Goal: Task Accomplishment & Management: Manage account settings

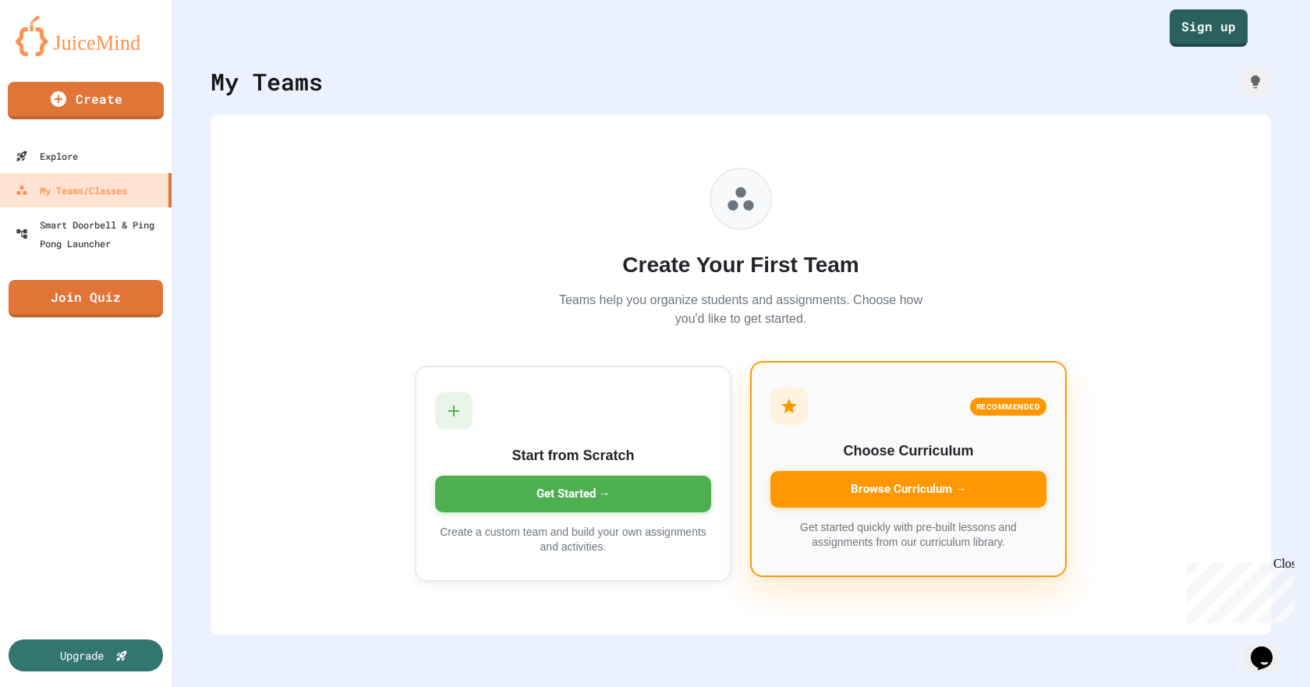
click at [976, 484] on div "Browse Curriculum →" at bounding box center [909, 489] width 276 height 37
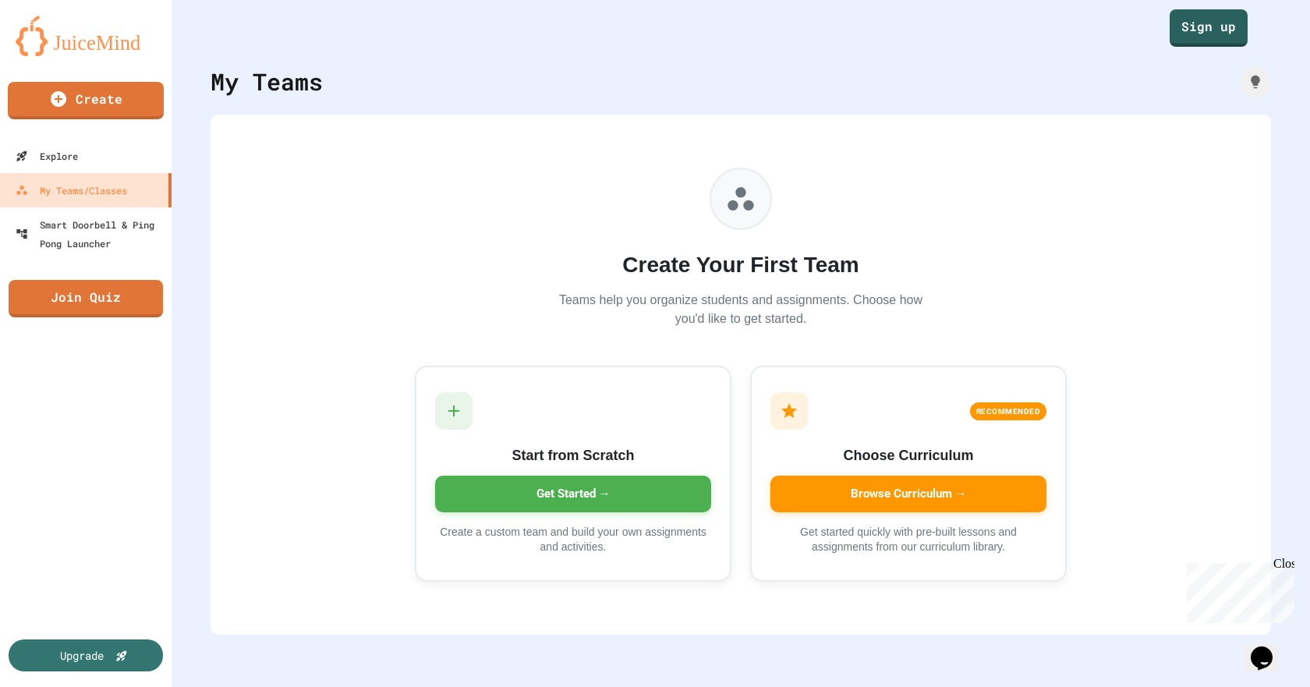
click at [101, 199] on div "My Teams/Classes" at bounding box center [70, 190] width 115 height 19
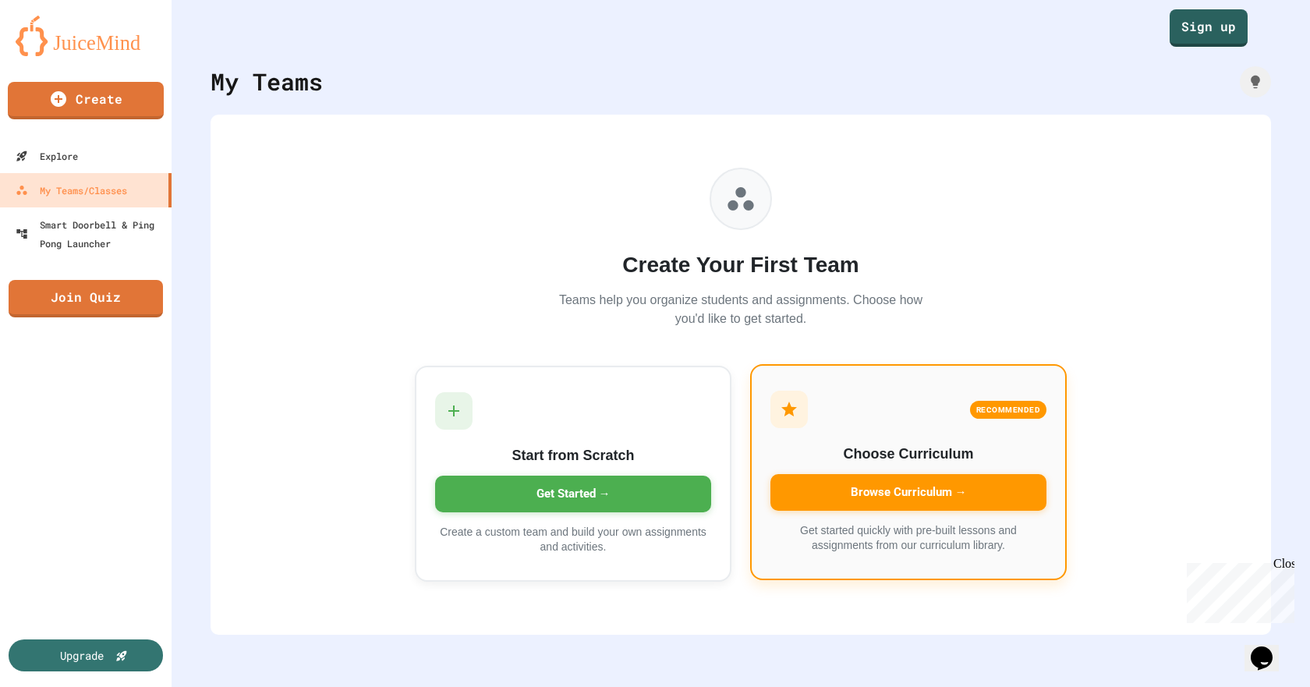
click at [1013, 494] on div "Browse Curriculum →" at bounding box center [909, 492] width 276 height 37
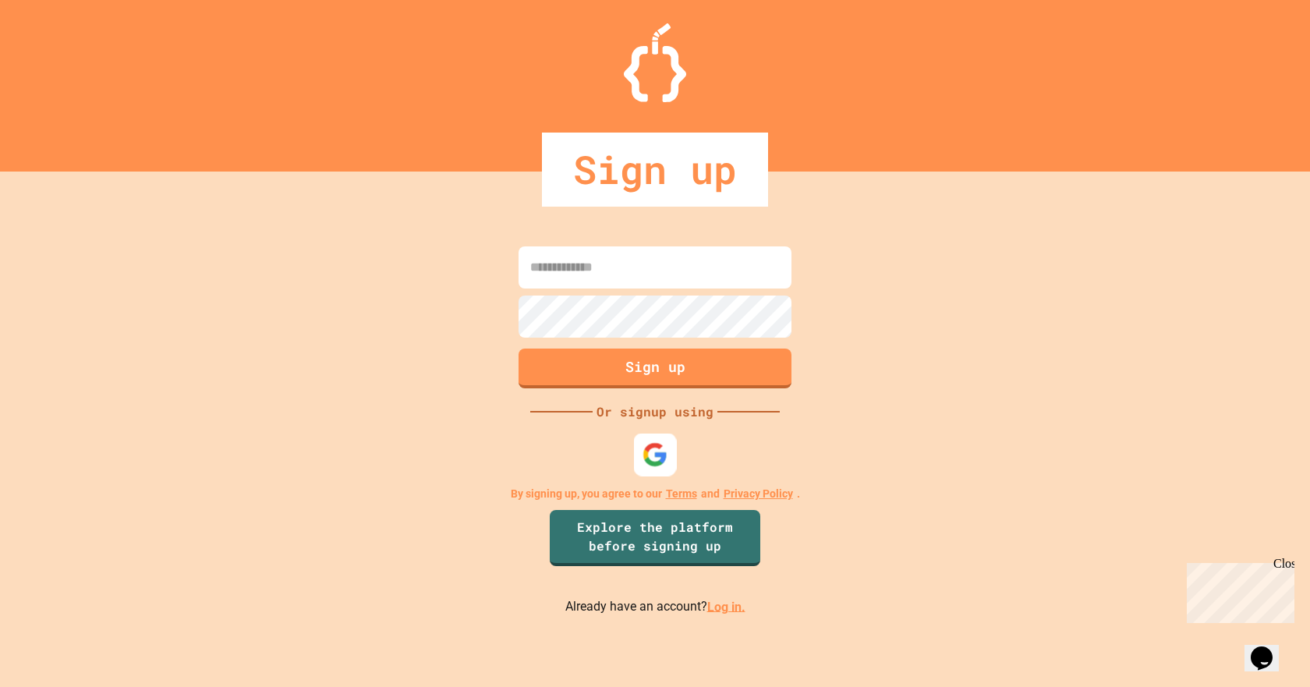
click at [655, 449] on img at bounding box center [656, 454] width 26 height 26
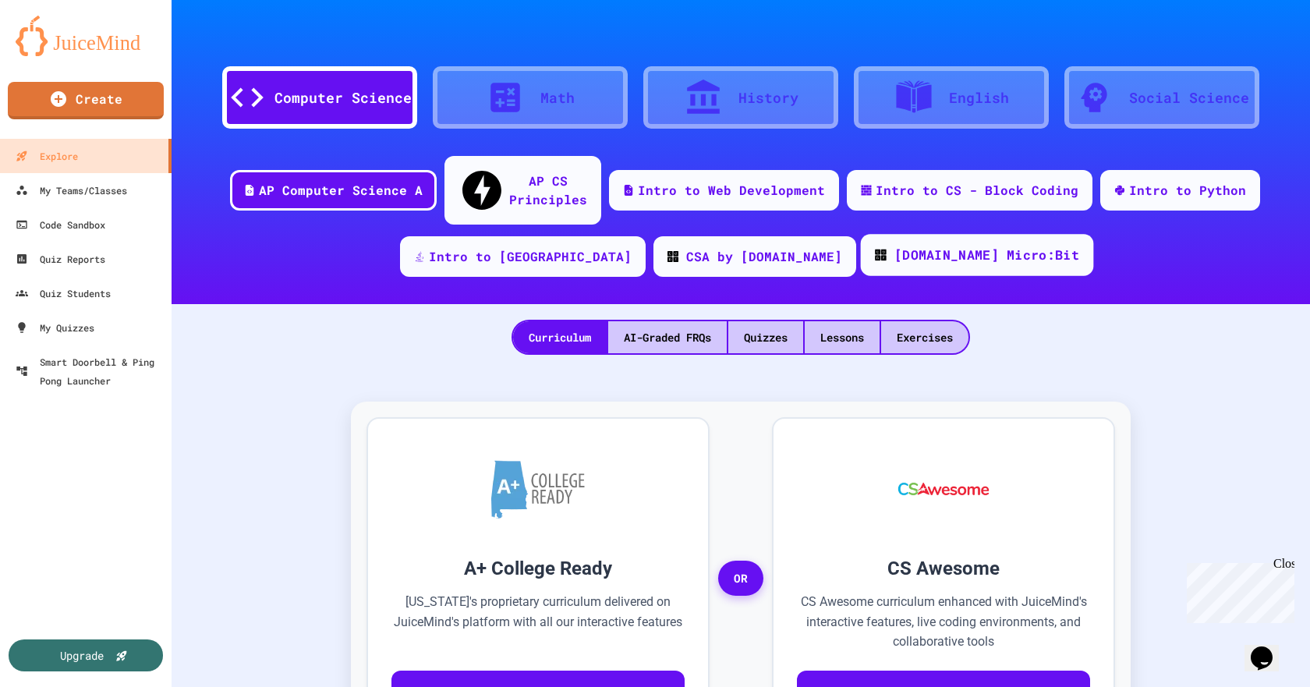
click at [929, 246] on div "[DOMAIN_NAME] Micro:Bit" at bounding box center [986, 255] width 185 height 19
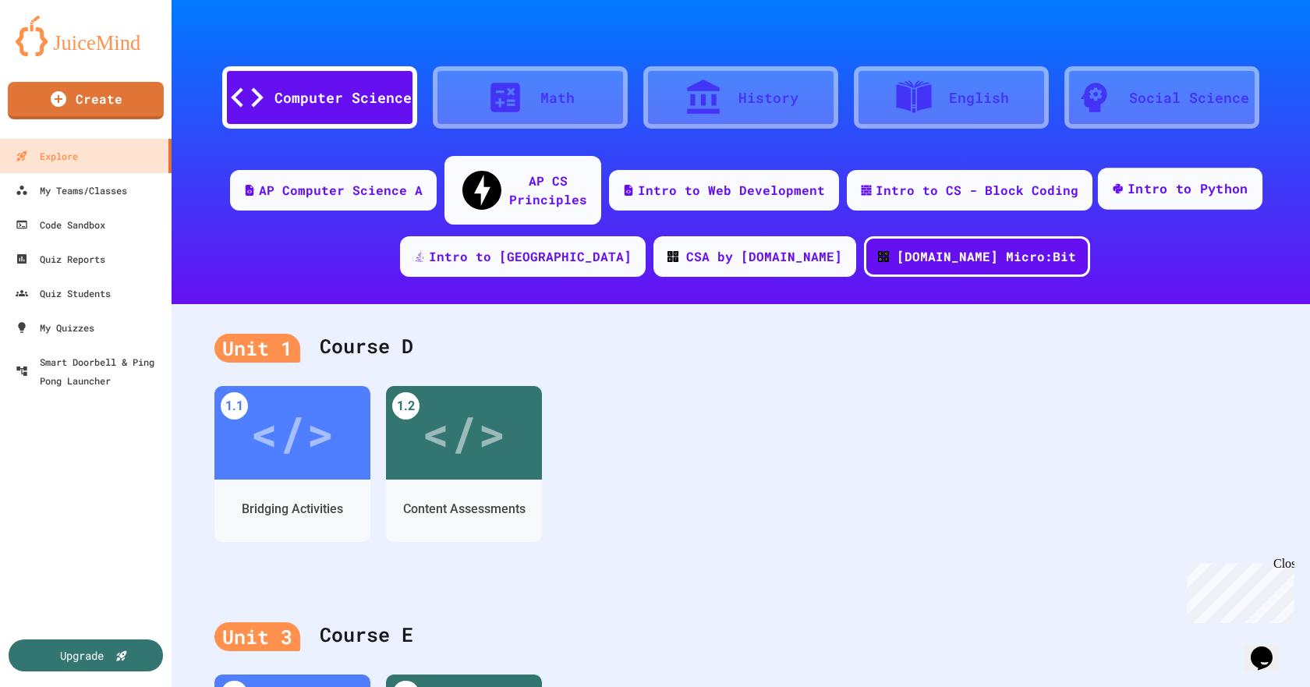
click at [1172, 181] on div "Intro to Python" at bounding box center [1188, 188] width 121 height 19
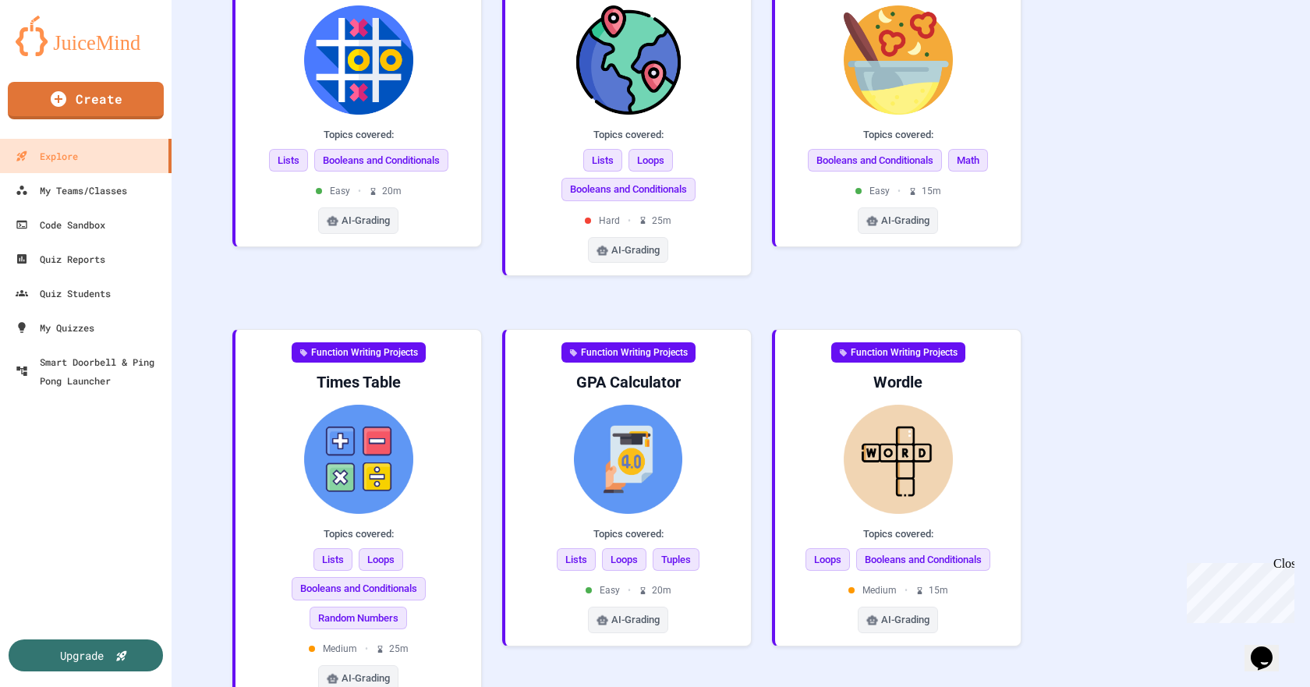
scroll to position [170, 0]
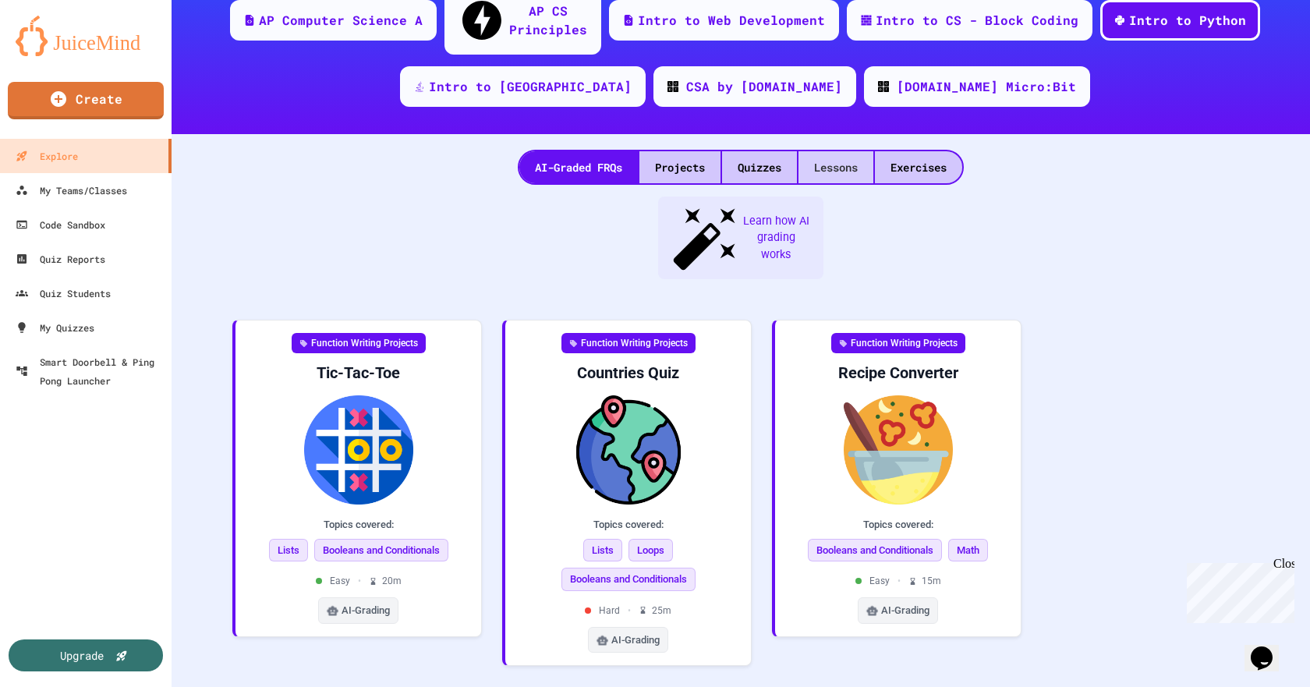
click at [847, 151] on div "Lessons" at bounding box center [836, 167] width 75 height 32
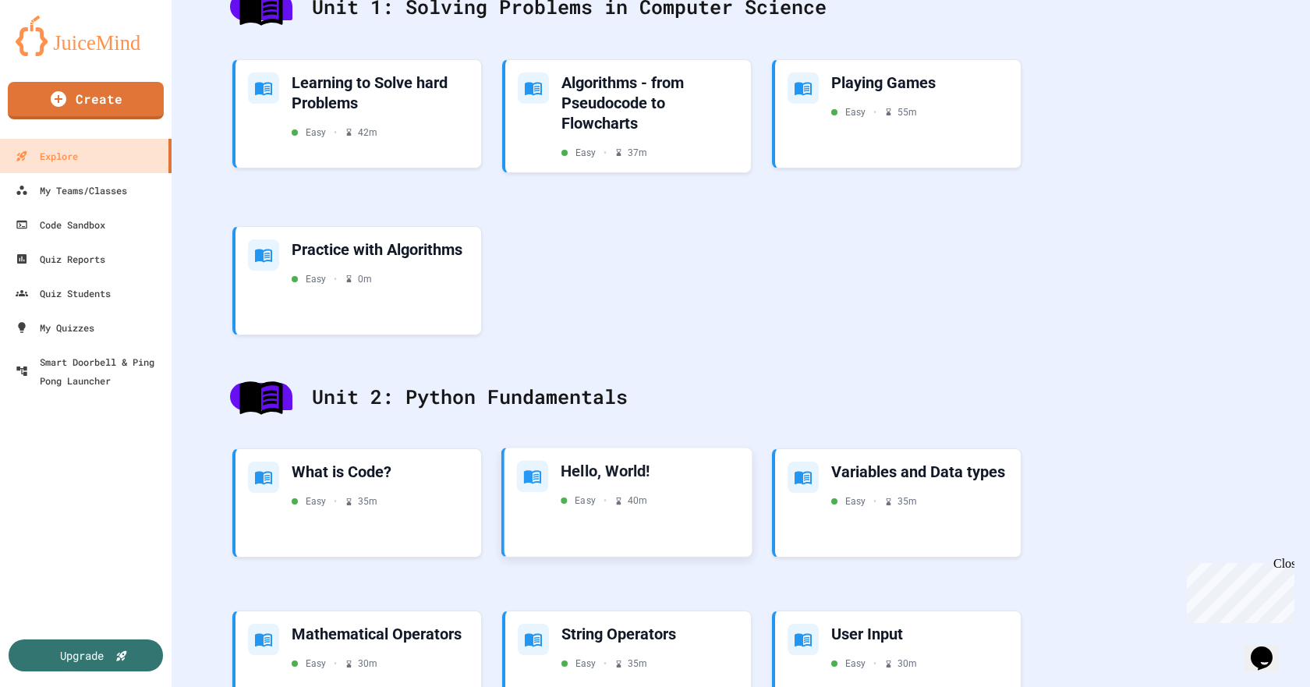
scroll to position [468, 0]
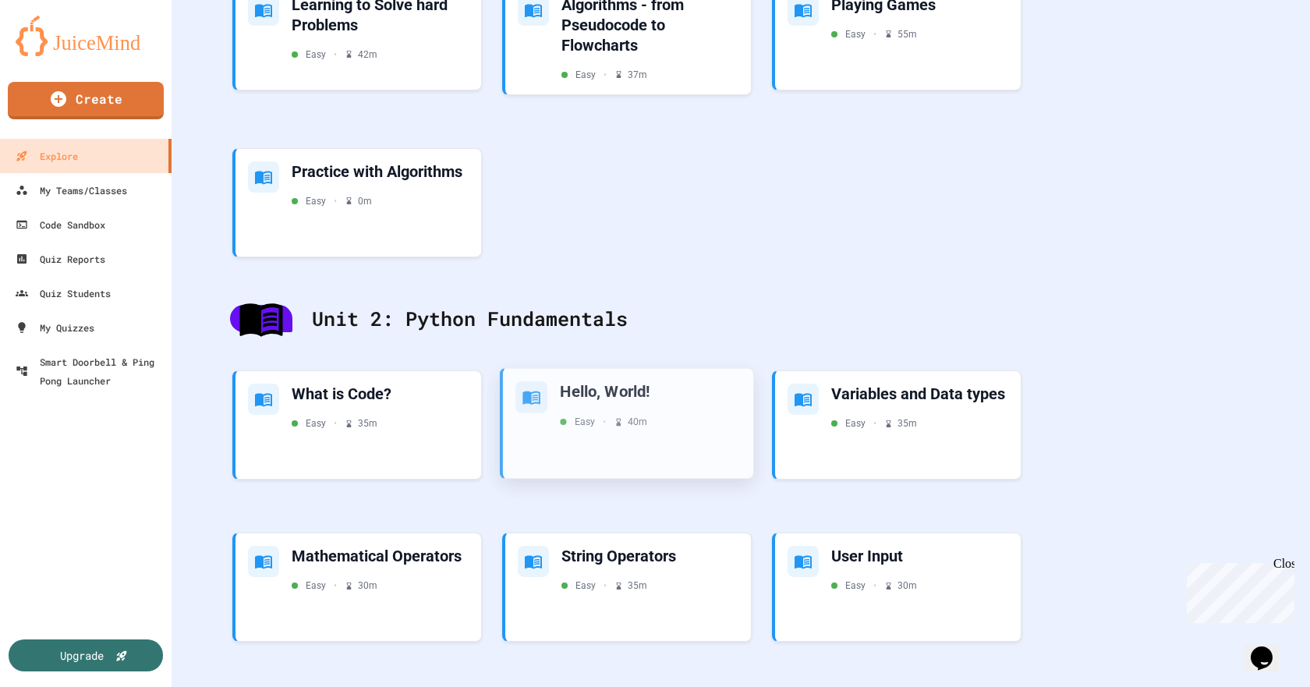
click at [590, 385] on div "Hello, World! Easy • 40 m" at bounding box center [650, 405] width 181 height 48
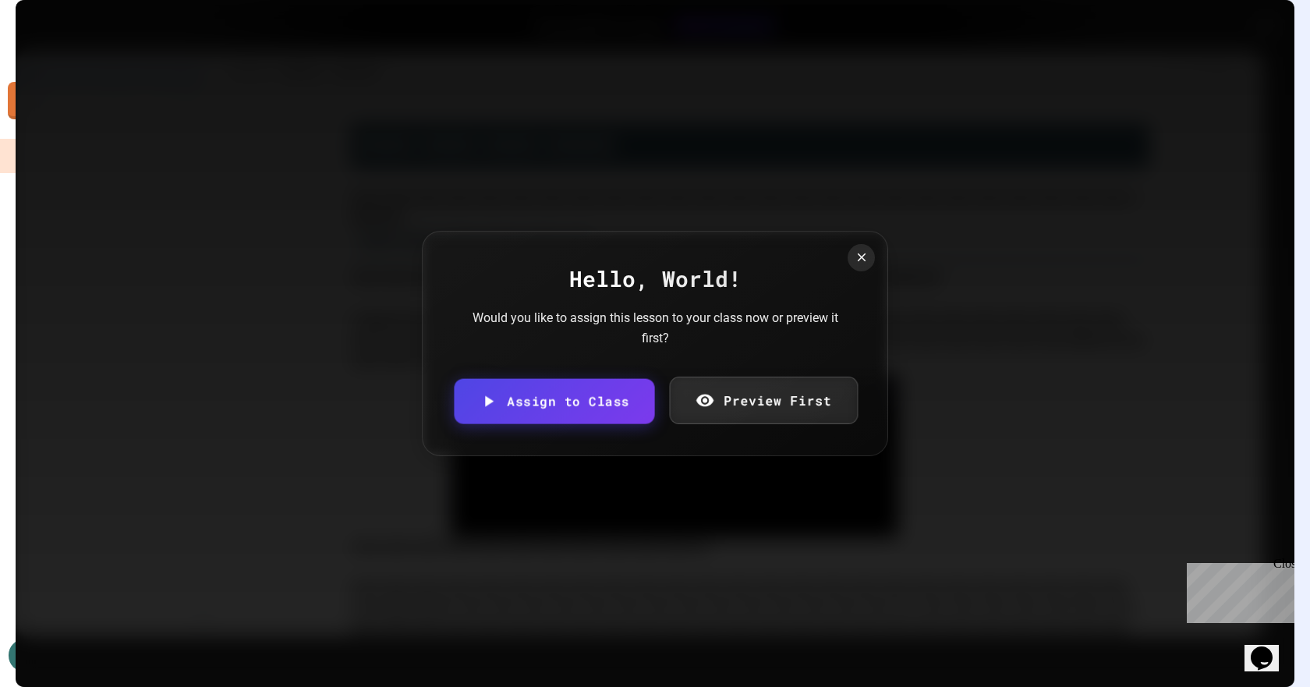
click at [746, 403] on link "Preview First" at bounding box center [763, 401] width 189 height 48
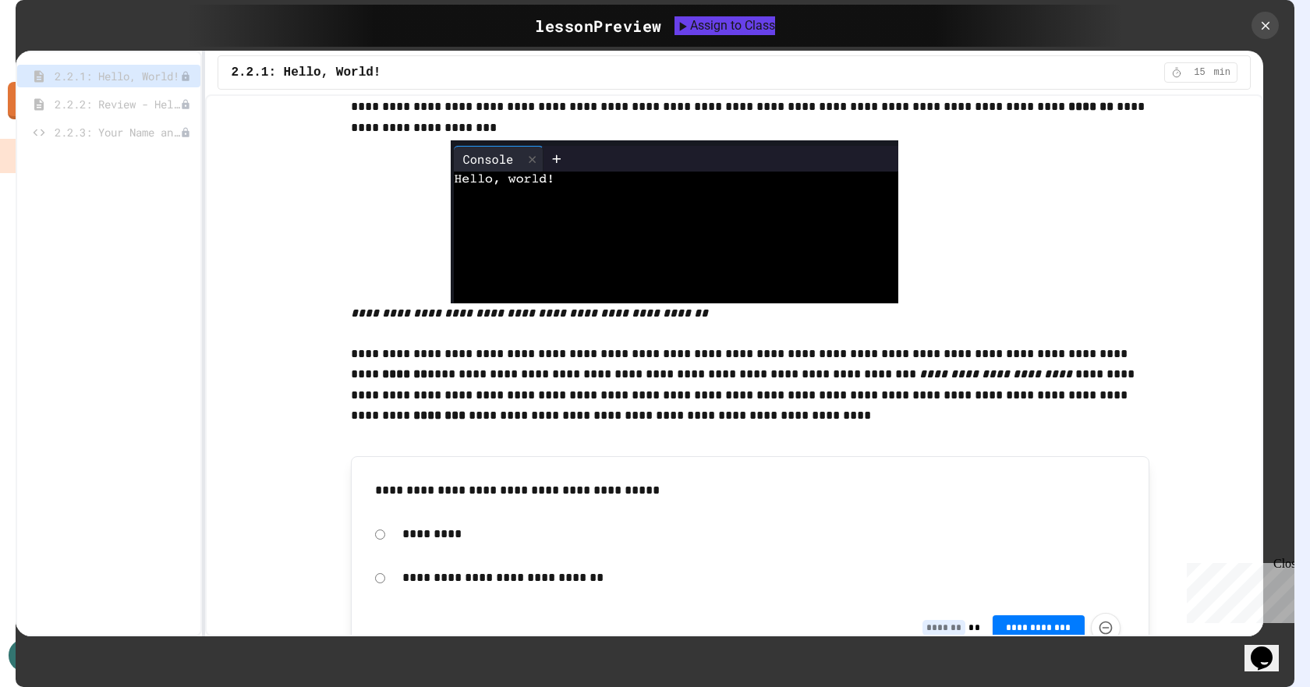
scroll to position [390, 0]
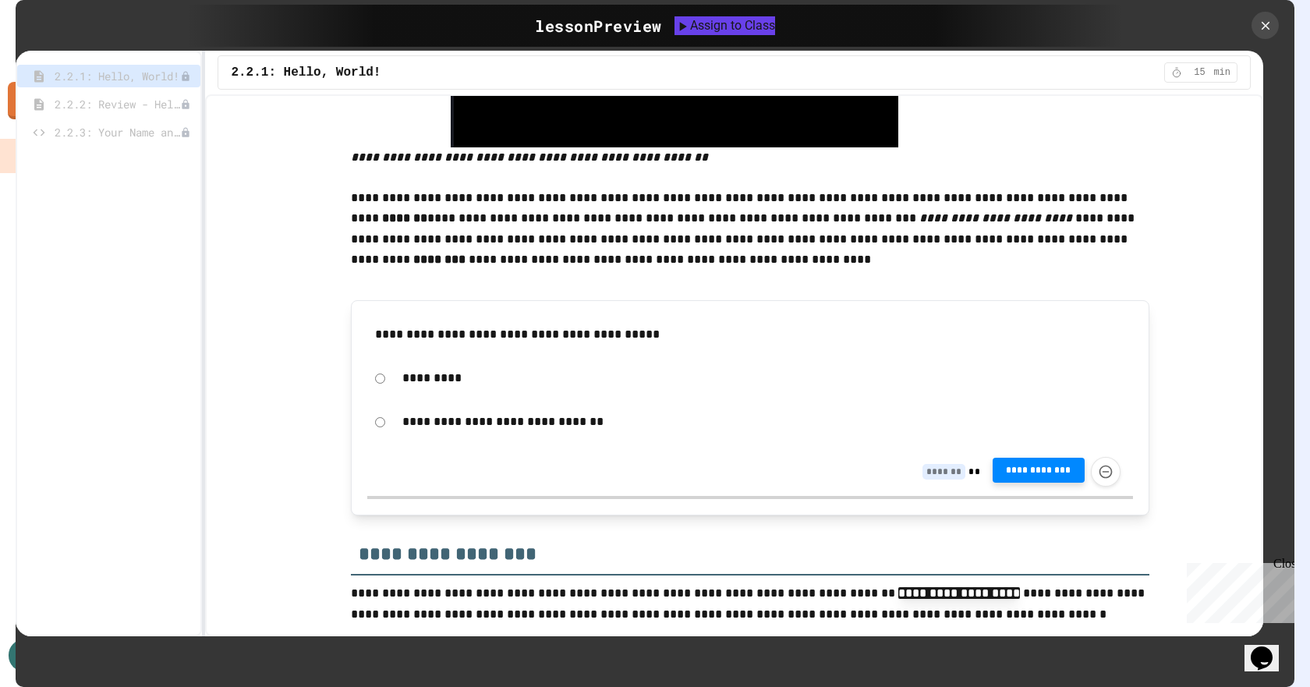
click at [1025, 474] on span "**********" at bounding box center [1038, 470] width 67 height 12
type input "*"
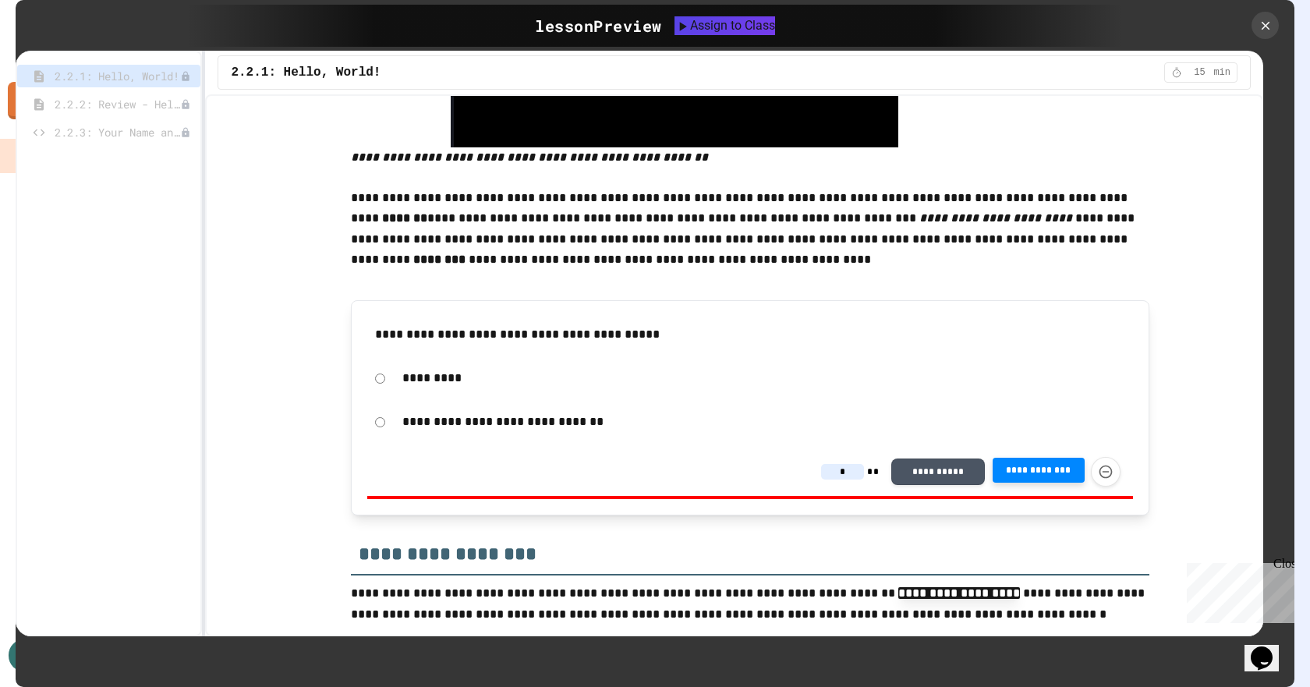
click at [442, 429] on p "**********" at bounding box center [763, 422] width 723 height 20
click at [1051, 472] on span "**********" at bounding box center [1038, 470] width 67 height 12
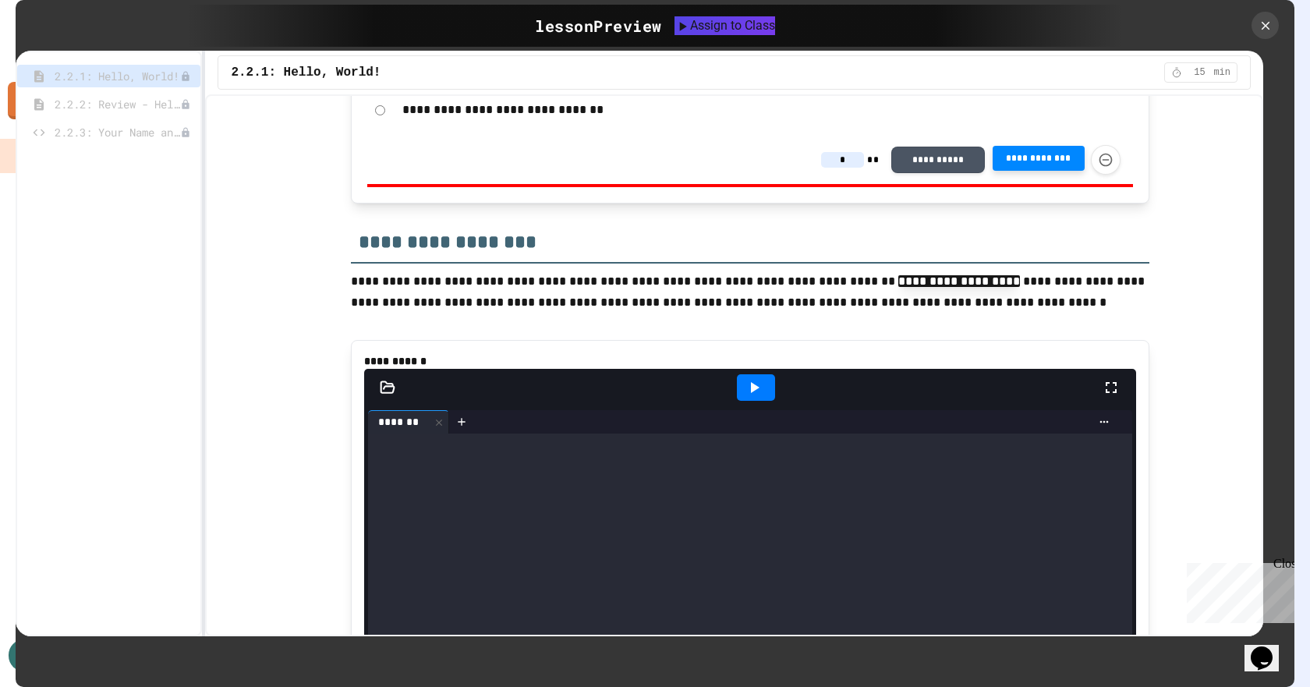
scroll to position [858, 0]
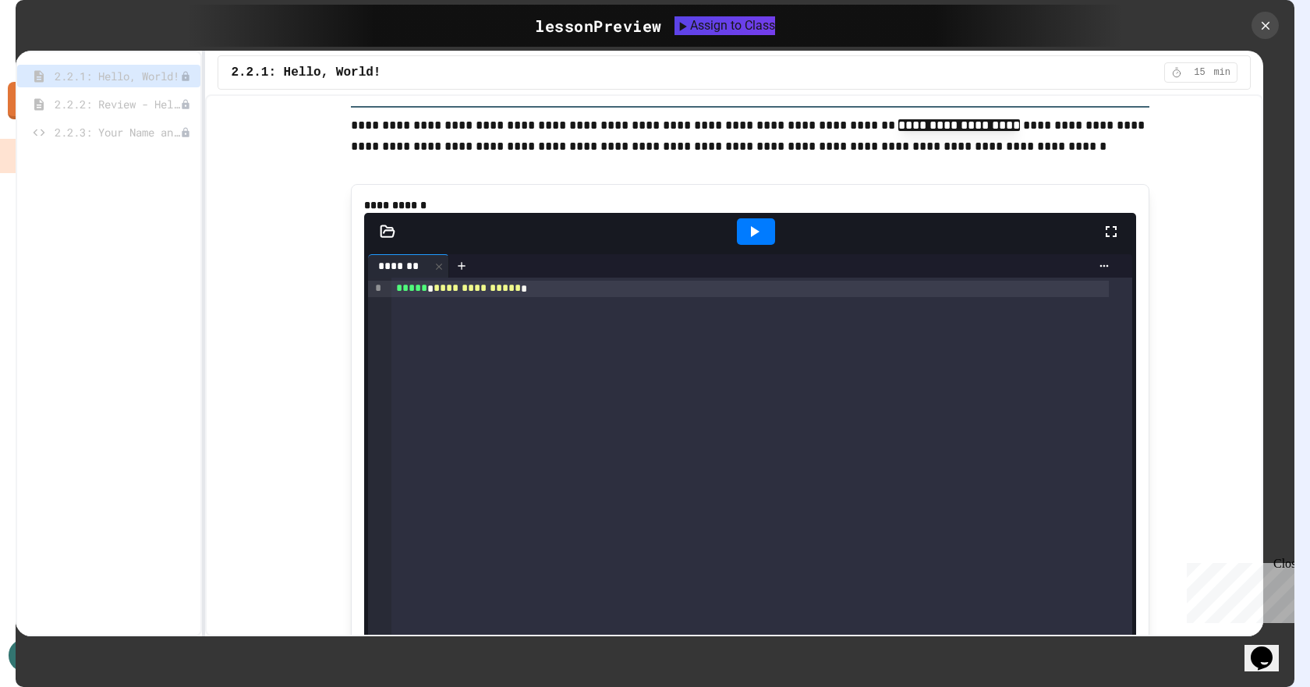
click at [757, 241] on icon at bounding box center [754, 231] width 19 height 19
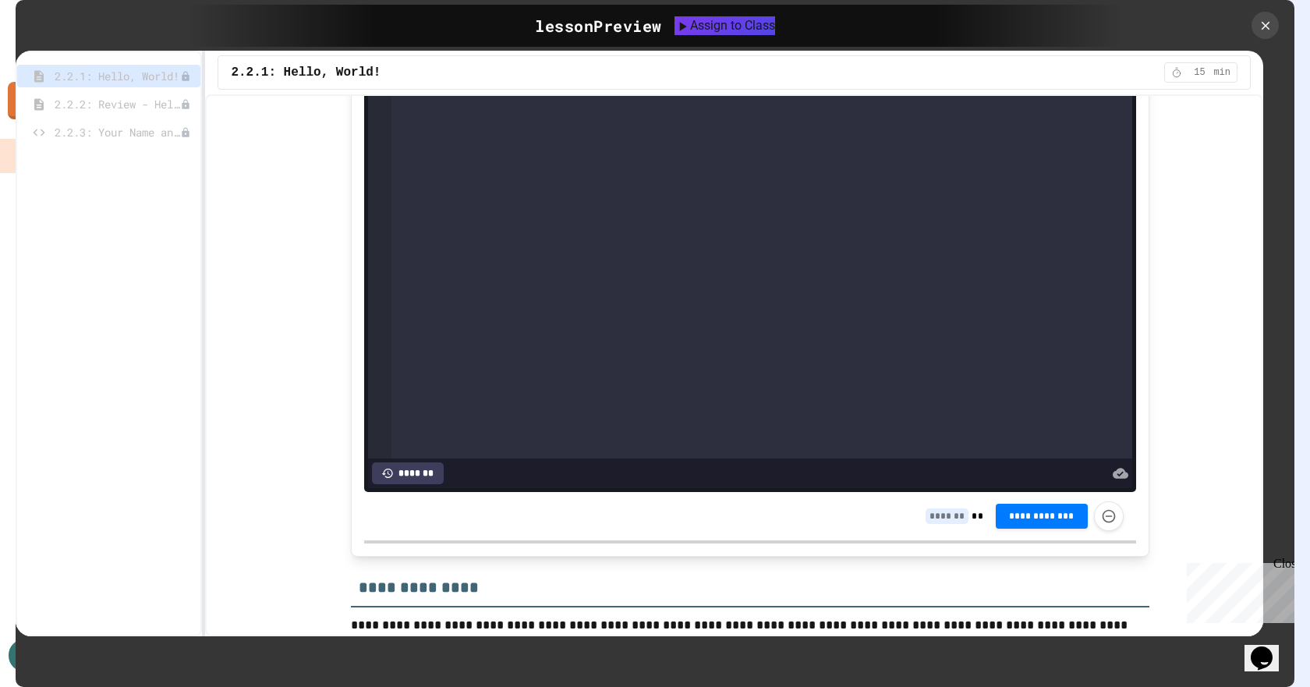
scroll to position [3822, 0]
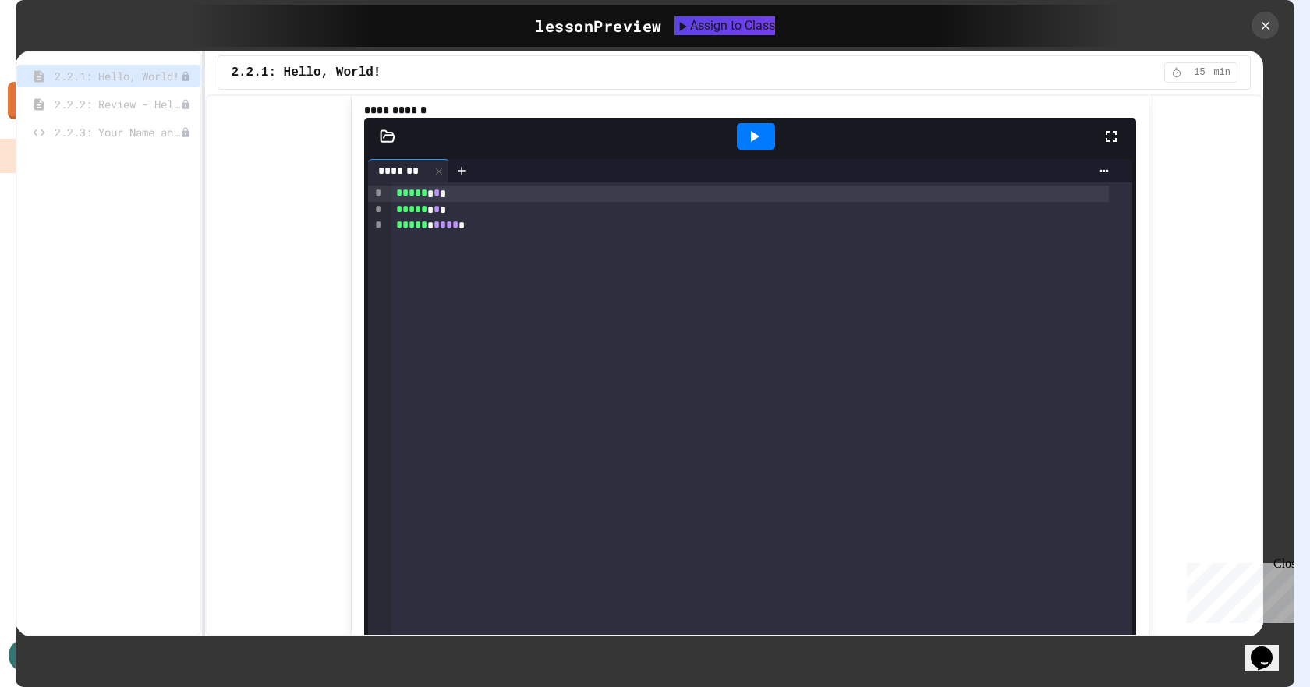
click at [739, 150] on div at bounding box center [756, 136] width 38 height 27
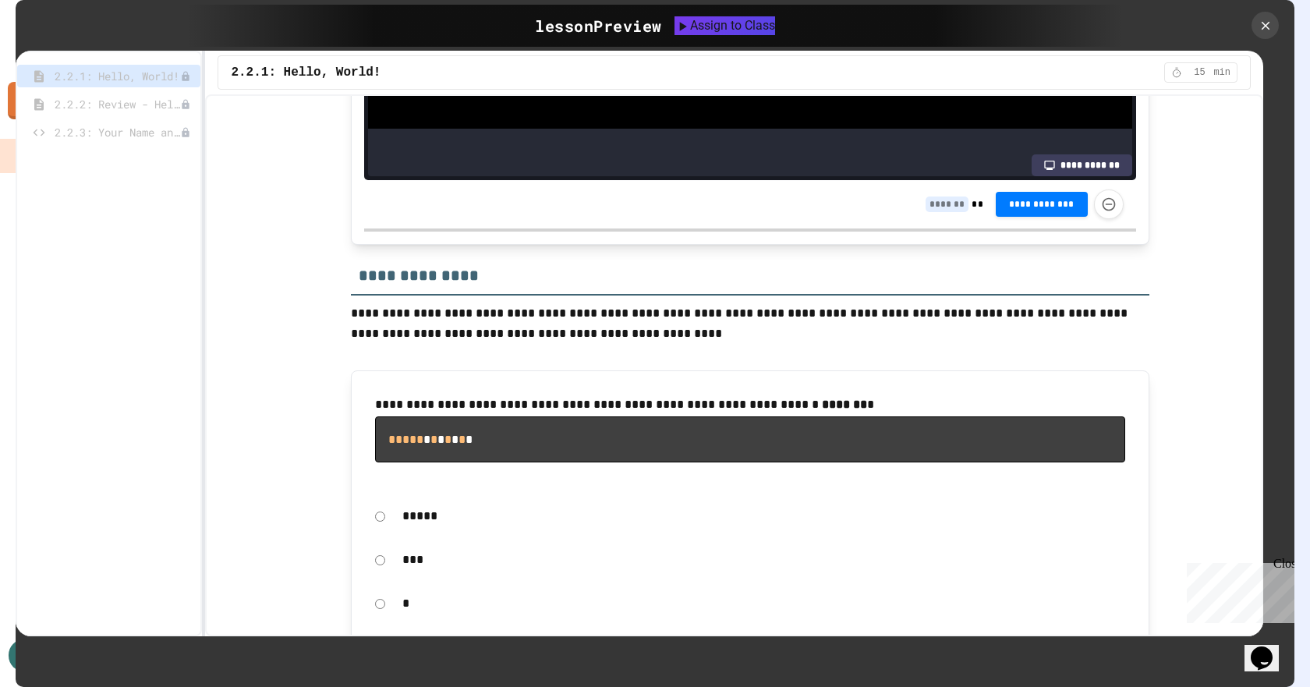
scroll to position [4523, 0]
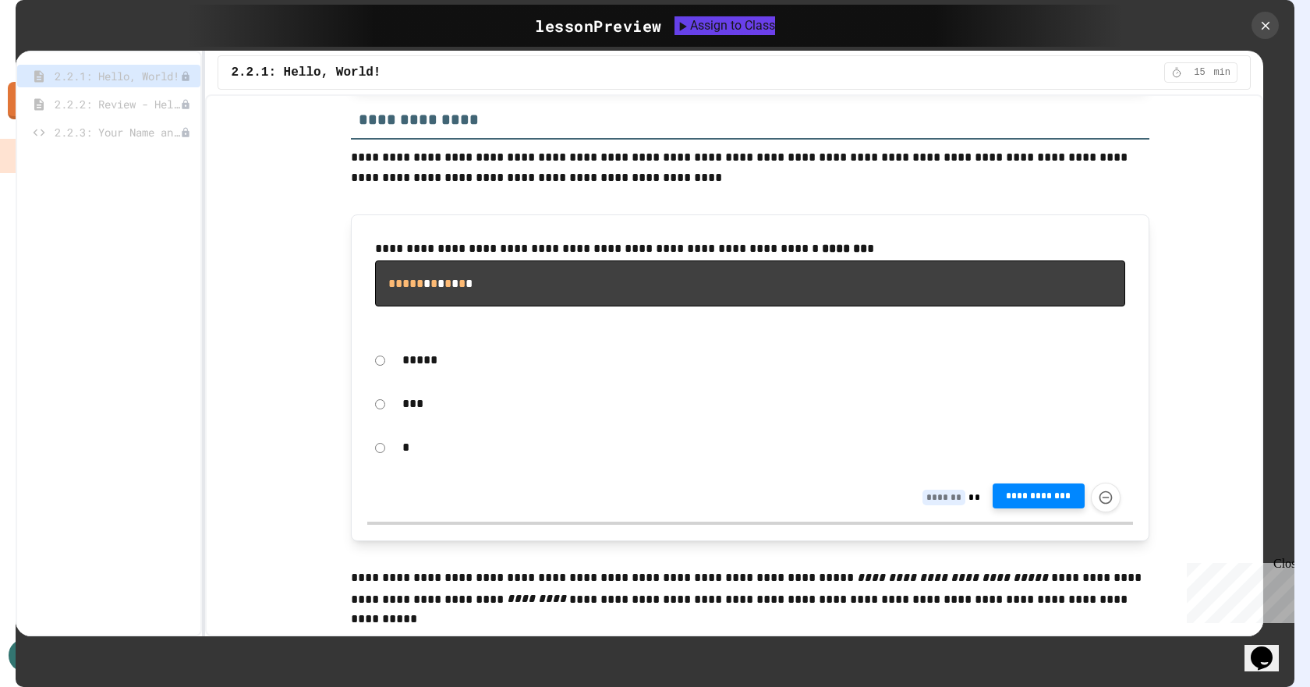
click at [1042, 507] on button "**********" at bounding box center [1039, 496] width 92 height 25
type input "*"
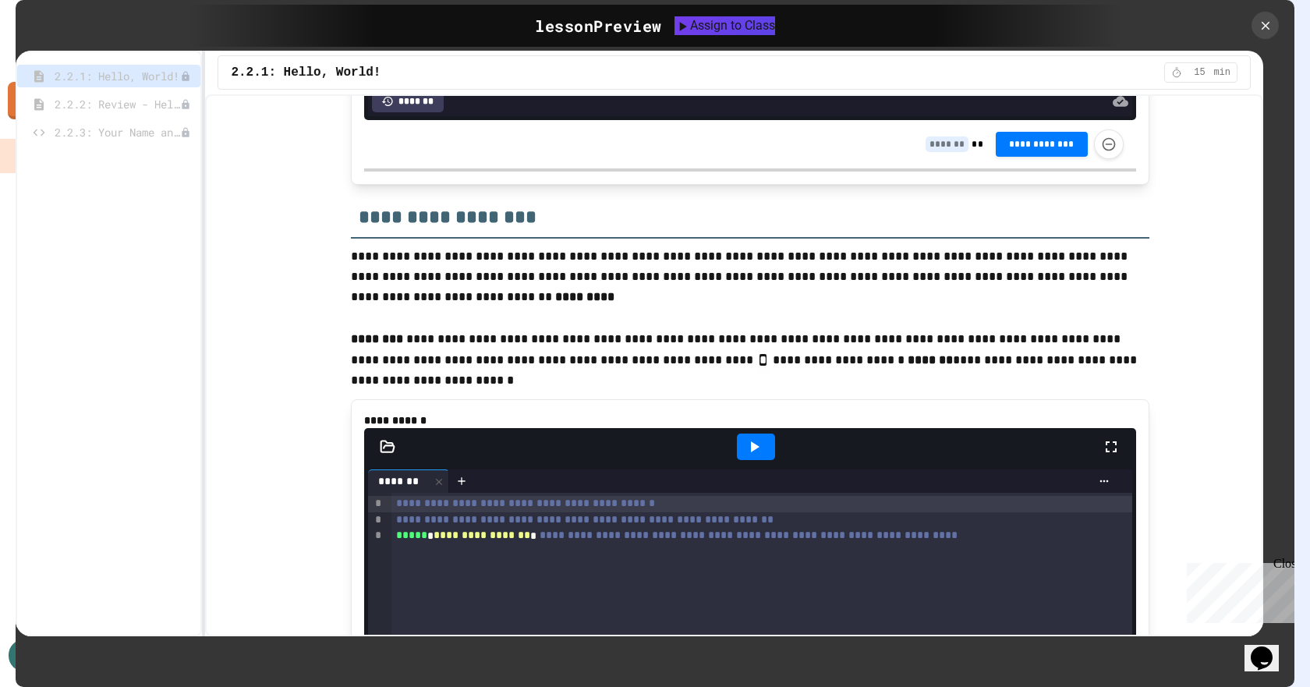
scroll to position [6093, 0]
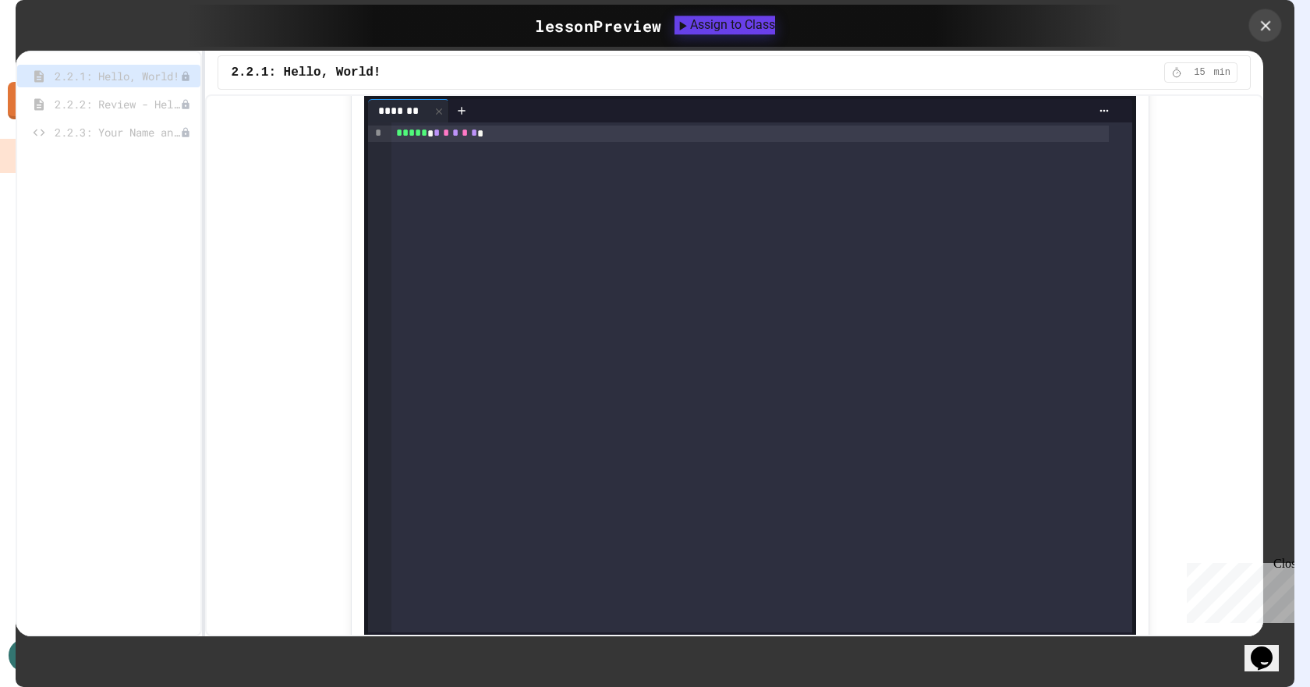
click at [1259, 26] on icon at bounding box center [1265, 25] width 17 height 17
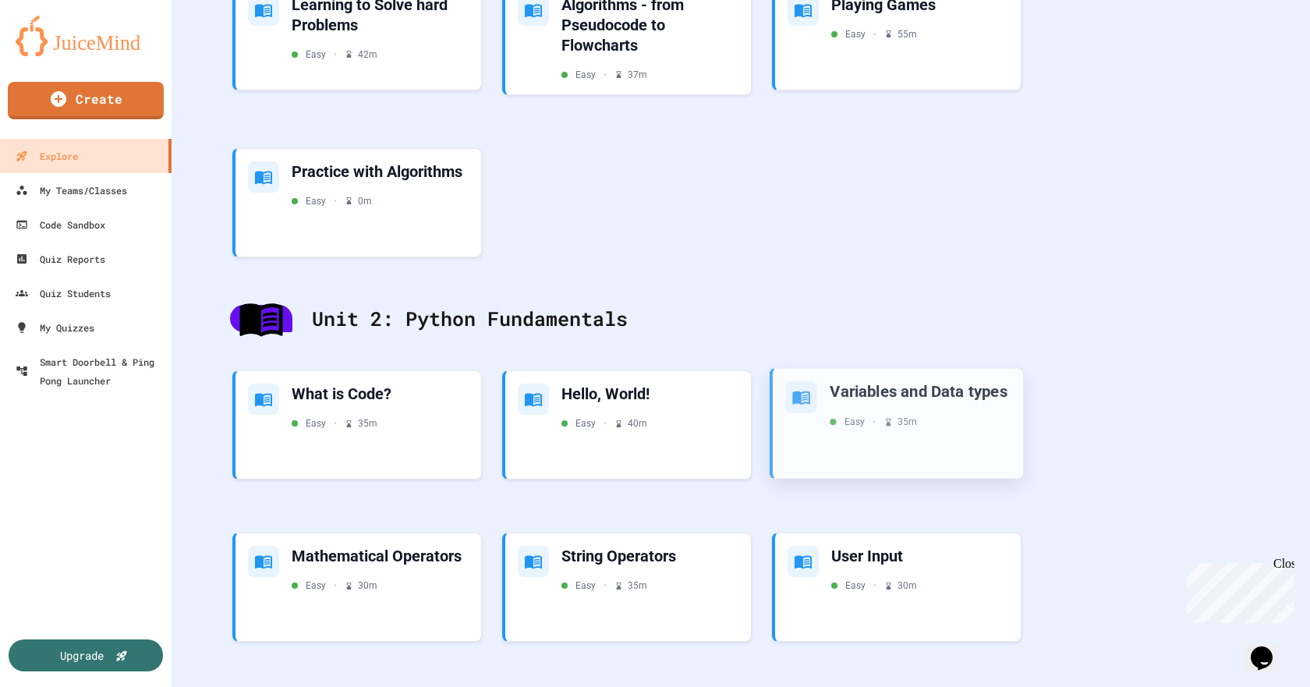
click at [946, 381] on div "Variables and Data types Easy • 35 m" at bounding box center [920, 405] width 181 height 48
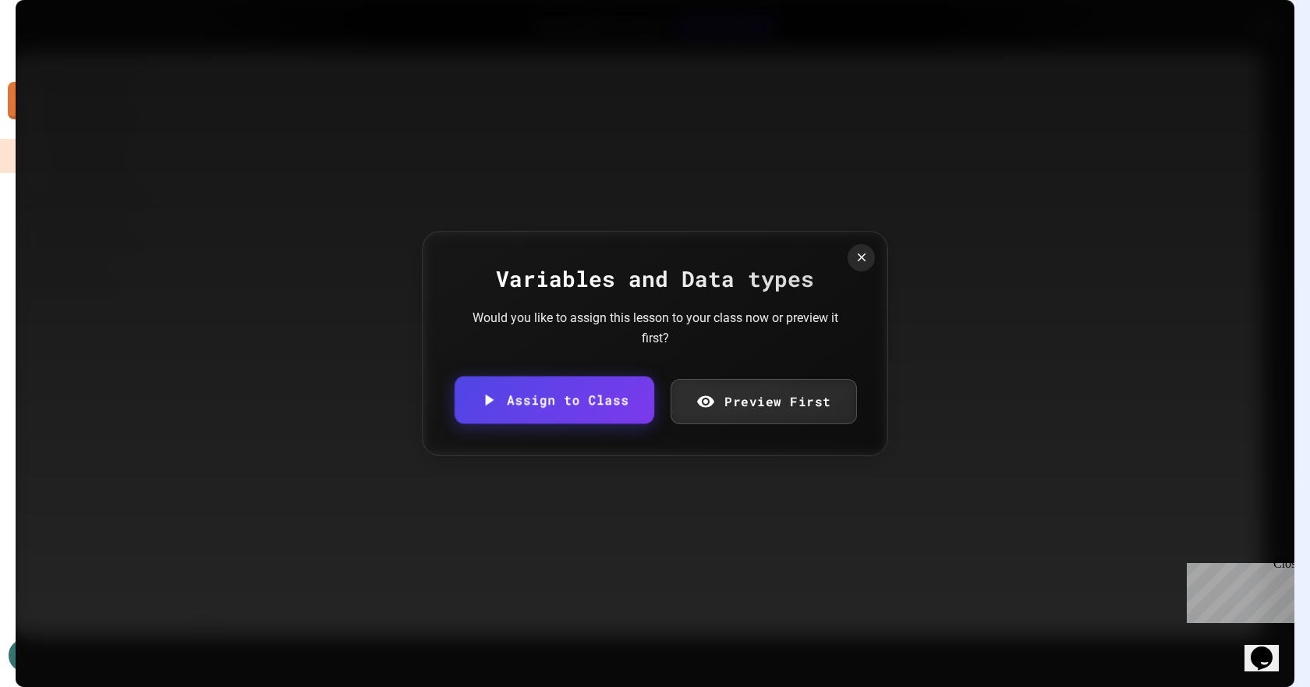
click at [620, 401] on link "Assign to Class" at bounding box center [555, 401] width 200 height 48
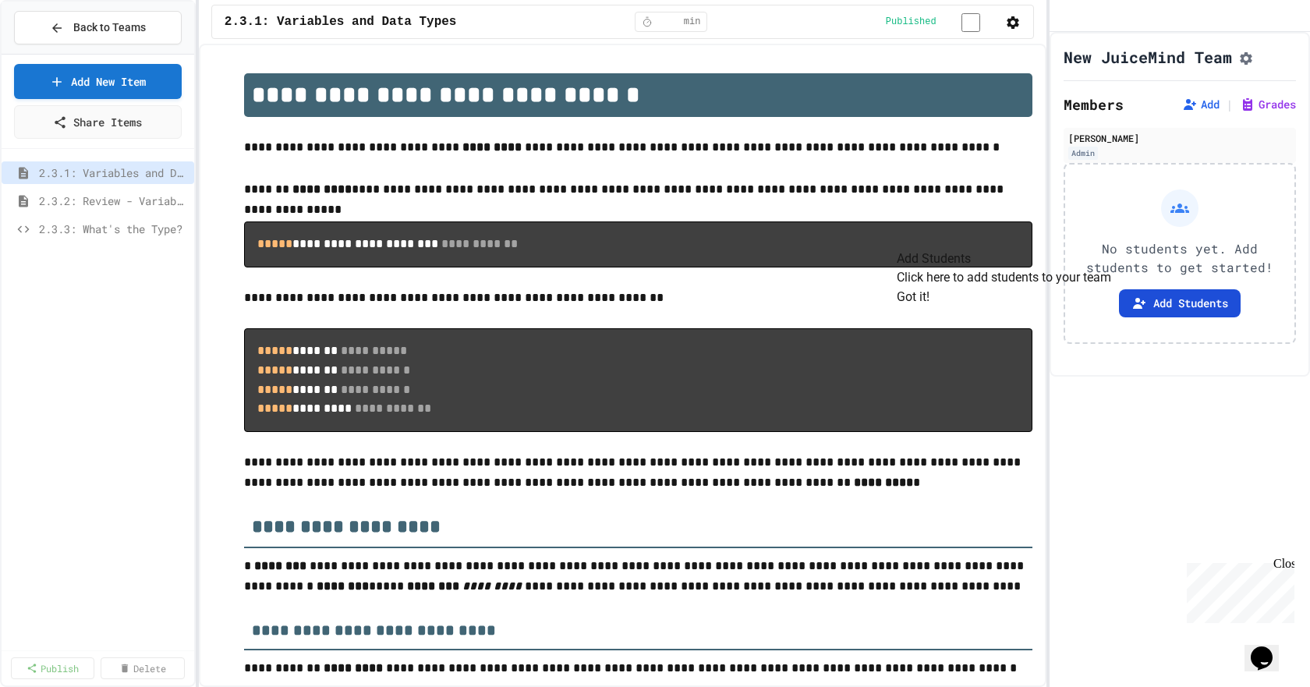
click at [1165, 317] on button "Add Students" at bounding box center [1180, 303] width 122 height 28
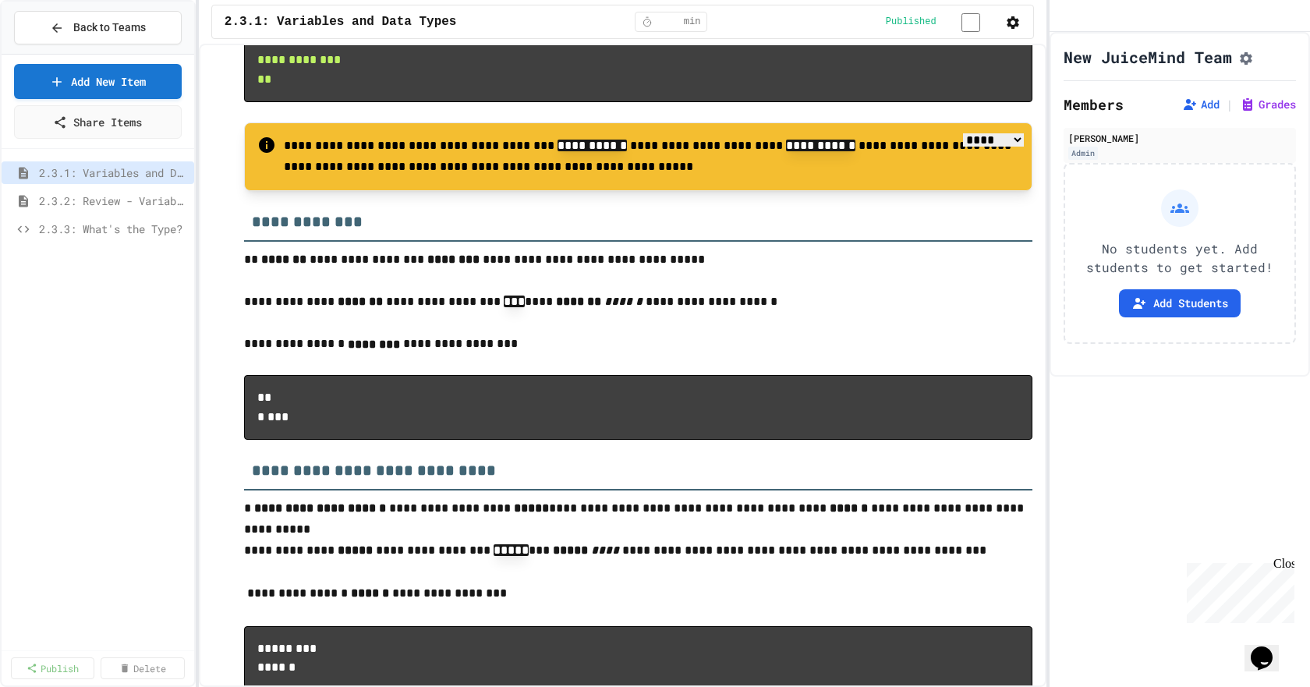
scroll to position [6031, 0]
